Goal: Check status

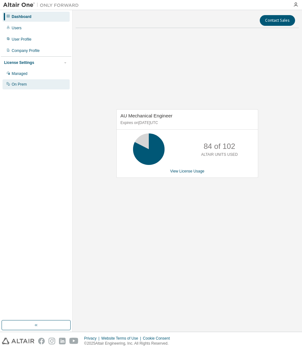
click at [29, 84] on div "On Prem" at bounding box center [36, 84] width 67 height 10
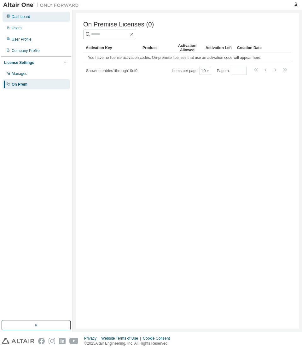
click at [28, 17] on div "Dashboard" at bounding box center [21, 16] width 19 height 5
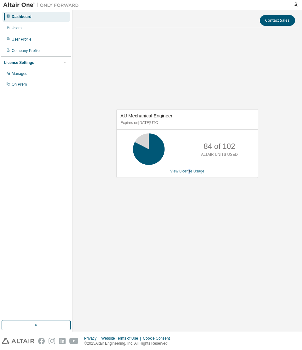
click at [189, 170] on link "View License Usage" at bounding box center [187, 171] width 34 height 4
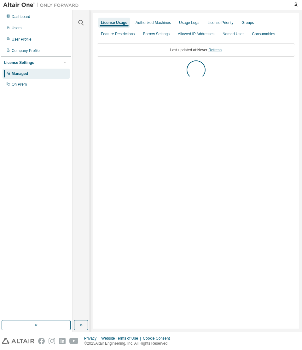
click at [218, 49] on link "Refresh" at bounding box center [214, 50] width 13 height 4
click at [236, 50] on link "Refresh" at bounding box center [230, 50] width 13 height 4
click at [127, 67] on div "AU Mechanical Engineer" at bounding box center [122, 67] width 44 height 5
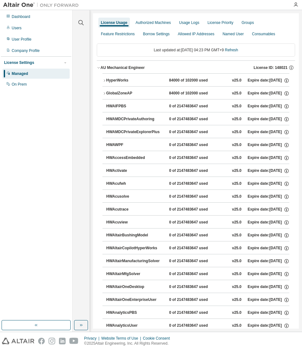
click at [110, 78] on div "HyperWorks" at bounding box center [134, 81] width 57 height 6
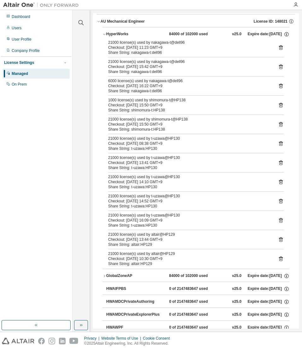
scroll to position [63, 0]
